Goal: Use online tool/utility: Utilize a website feature to perform a specific function

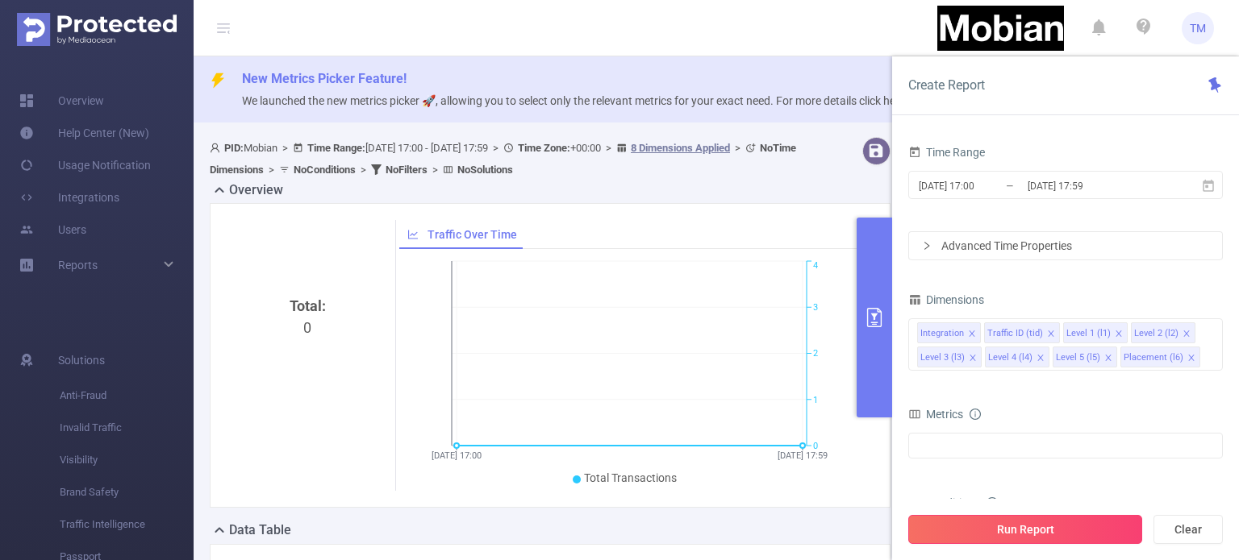
click at [1059, 531] on button "Run Report" at bounding box center [1025, 529] width 234 height 29
click at [966, 182] on input "[DATE] 17:00" at bounding box center [982, 186] width 131 height 22
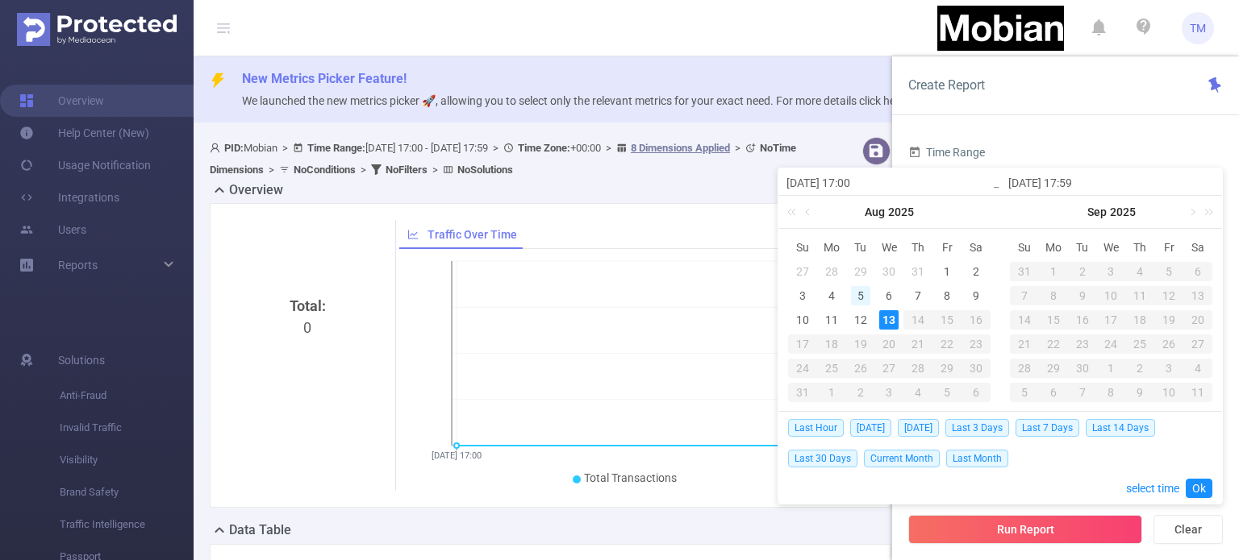
click at [864, 296] on div "5" at bounding box center [860, 295] width 19 height 19
click at [860, 294] on div "5" at bounding box center [860, 295] width 19 height 19
type input "[DATE] 17:00"
type input "[DATE] 17:59"
type input "[DATE] 17:00"
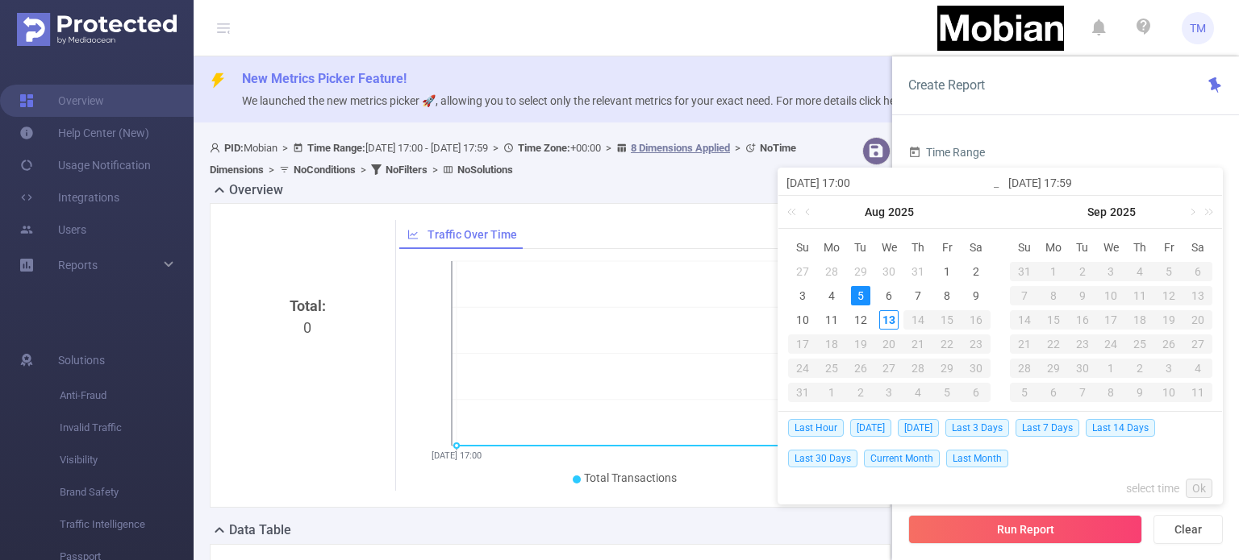
type input "[DATE] 17:59"
click at [860, 294] on div "5" at bounding box center [860, 295] width 19 height 19
click at [885, 315] on div "13" at bounding box center [888, 319] width 19 height 19
type input "[DATE] 17:59"
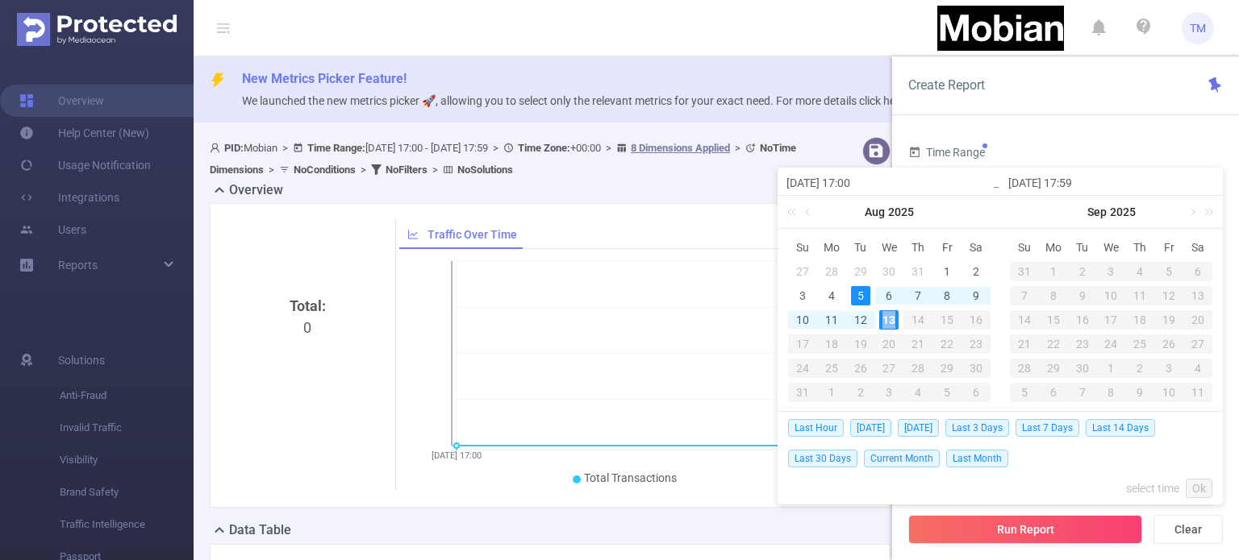
click at [885, 315] on div "13" at bounding box center [888, 319] width 19 height 19
click at [1198, 493] on link "Ok" at bounding box center [1198, 488] width 27 height 19
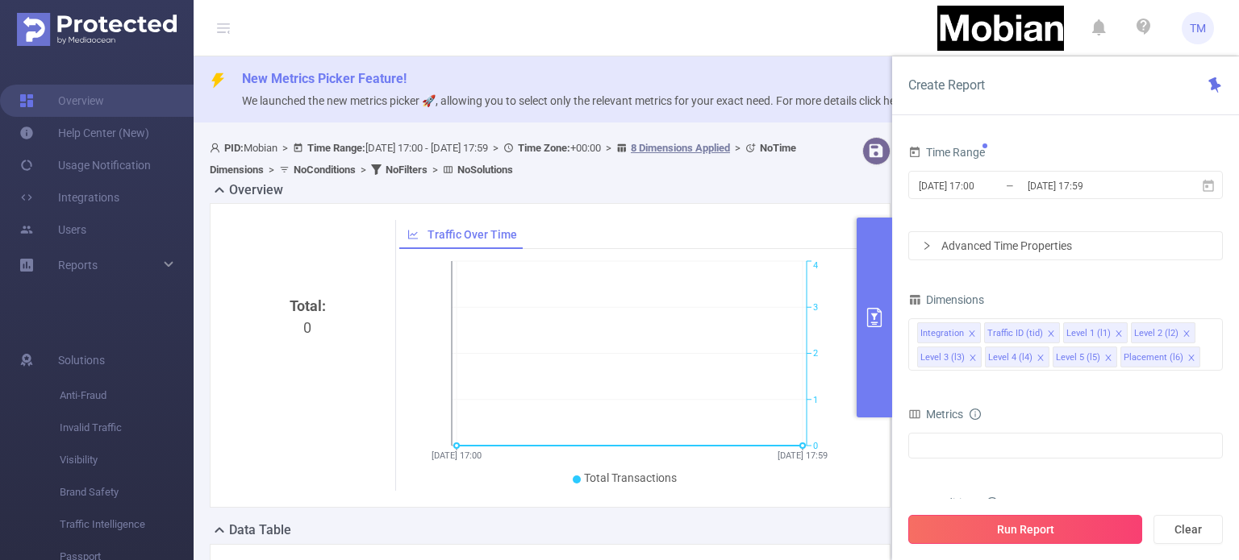
click at [1074, 531] on button "Run Report" at bounding box center [1025, 529] width 234 height 29
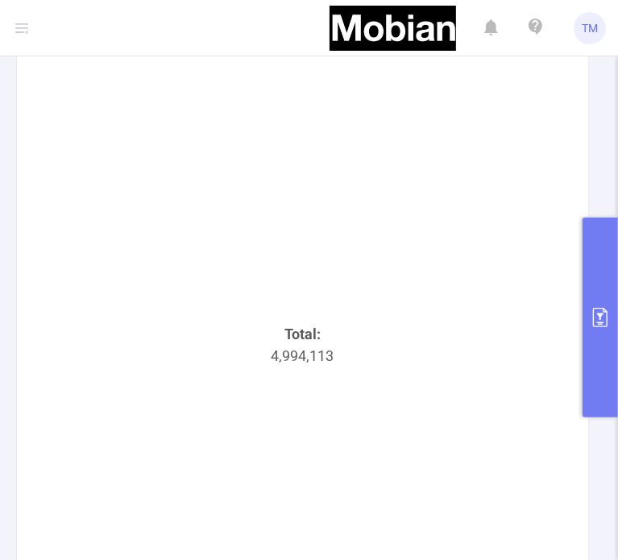
scroll to position [203, 0]
